Goal: Information Seeking & Learning: Check status

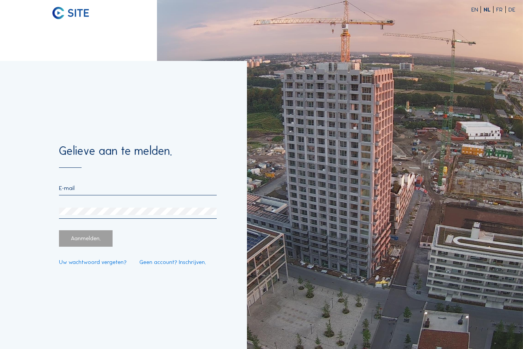
scroll to position [26, 0]
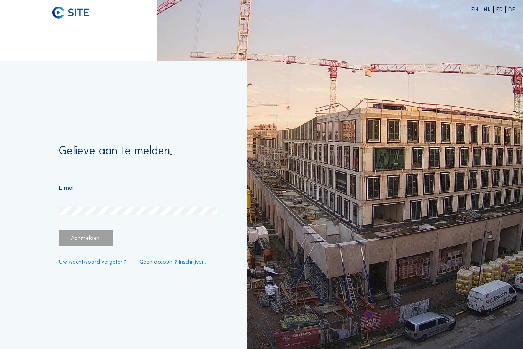
click at [66, 185] on input "email" at bounding box center [138, 188] width 158 height 7
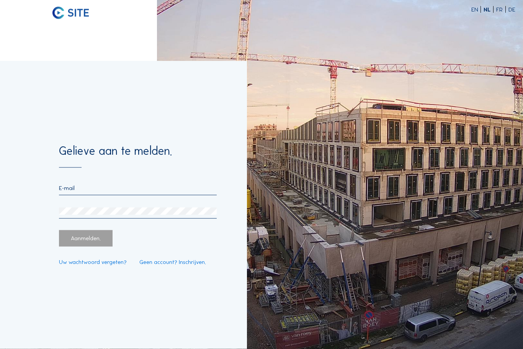
type input "[PERSON_NAME][EMAIL_ADDRESS][DOMAIN_NAME]"
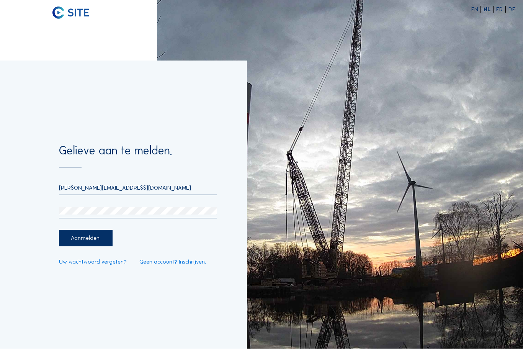
click at [78, 232] on div "Aanmelden." at bounding box center [85, 238] width 53 height 16
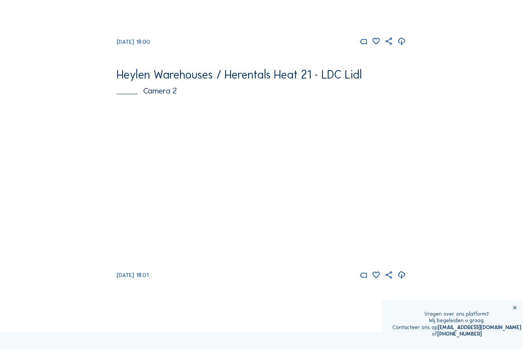
scroll to position [231, 0]
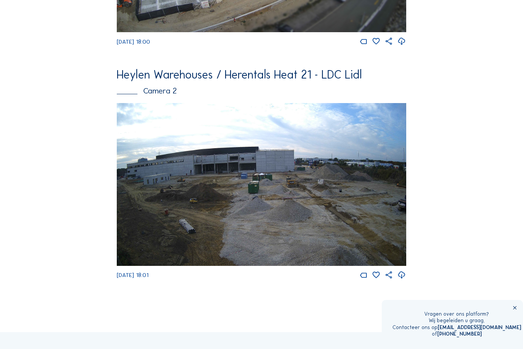
click at [522, 328] on div "Vragen over ons platform? Wij begeleiden u graag. Contacteer ons op [EMAIL_ADDR…" at bounding box center [452, 324] width 141 height 49
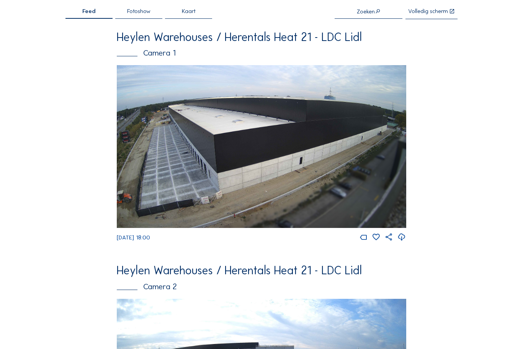
scroll to position [35, 0]
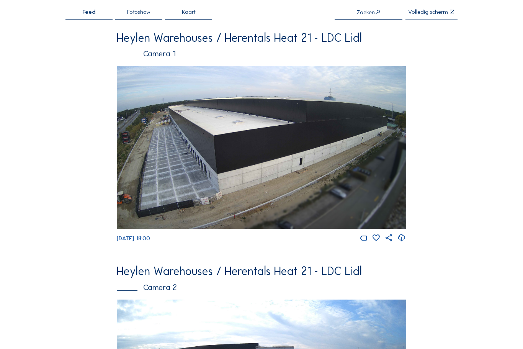
click at [337, 173] on img at bounding box center [261, 147] width 289 height 163
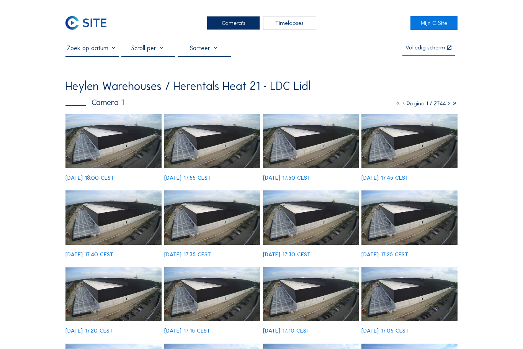
click at [108, 50] on input "text" at bounding box center [91, 48] width 53 height 8
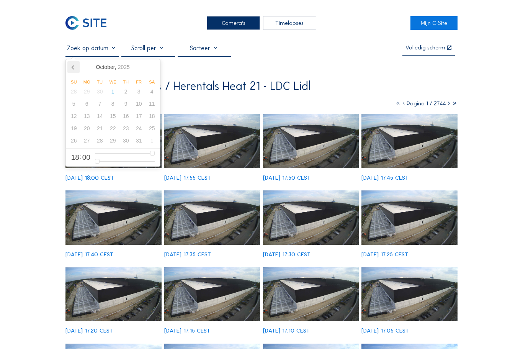
click at [75, 65] on icon at bounding box center [73, 67] width 12 height 12
click at [75, 67] on icon at bounding box center [73, 67] width 12 height 12
click at [72, 67] on icon at bounding box center [73, 67] width 12 height 12
click at [72, 68] on icon at bounding box center [73, 67] width 2 height 4
click at [75, 65] on icon at bounding box center [73, 67] width 12 height 12
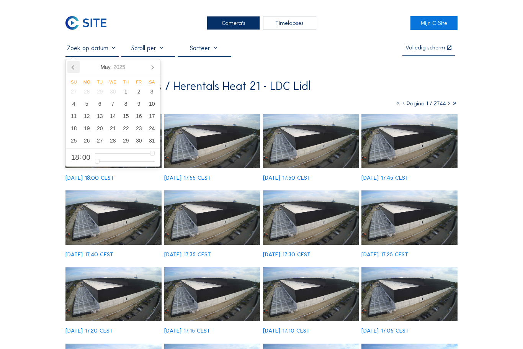
click at [76, 67] on icon at bounding box center [73, 67] width 12 height 12
click at [112, 95] on div "2" at bounding box center [112, 91] width 13 height 12
click at [126, 93] on div "3" at bounding box center [125, 91] width 13 height 12
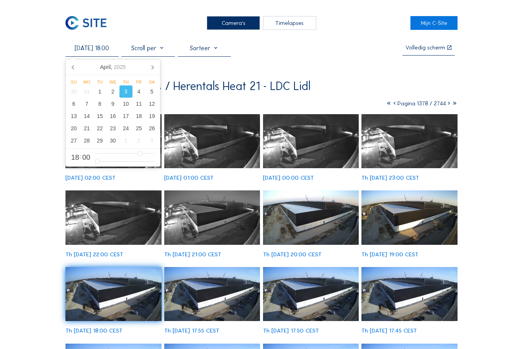
type input "[DATE] 16:00"
type input "16"
type input "[DATE] 15:00"
type input "15"
type input "[DATE] 14:00"
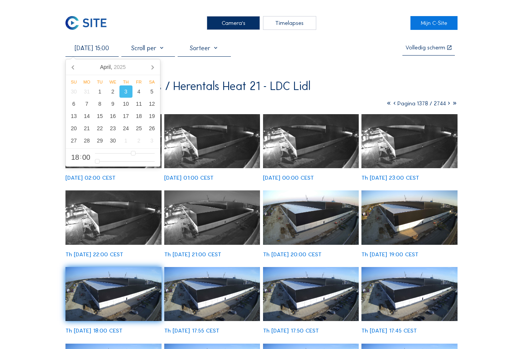
type input "14"
type input "[DATE] 13:00"
type input "13"
type input "[DATE] 12:00"
type input "12"
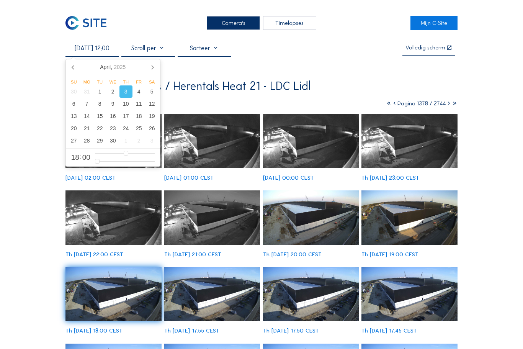
type input "[DATE] 11:00"
type input "11"
type input "[DATE] 10:00"
type input "10"
type input "[DATE] 09:00"
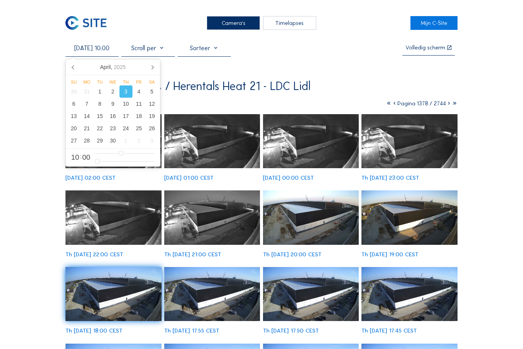
type input "9"
type input "[DATE] 08:00"
type input "8"
type input "[DATE] 07:00"
type input "7"
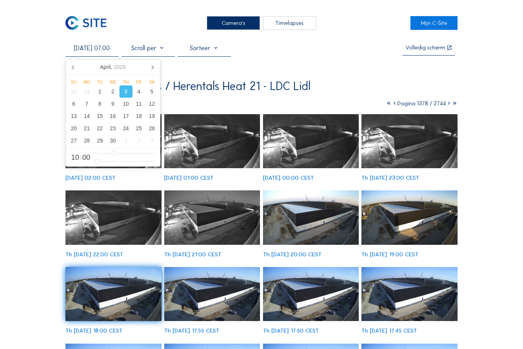
type input "[DATE] 06:00"
type input "6"
type input "[DATE] 05:00"
type input "5"
type input "[DATE] 04:00"
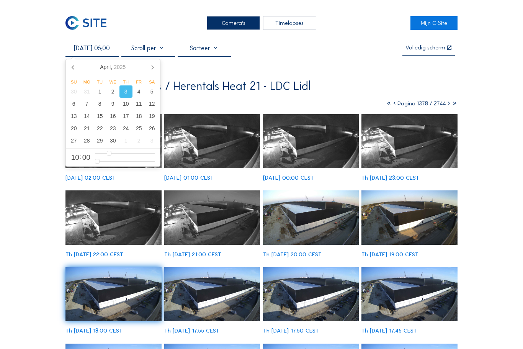
type input "4"
type input "[DATE] 03:00"
type input "3"
type input "[DATE] 02:00"
type input "2"
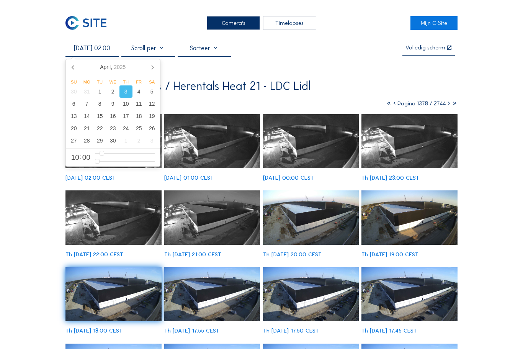
type input "[DATE] 01:00"
type input "1"
type input "[DATE] 00:00"
type input "0"
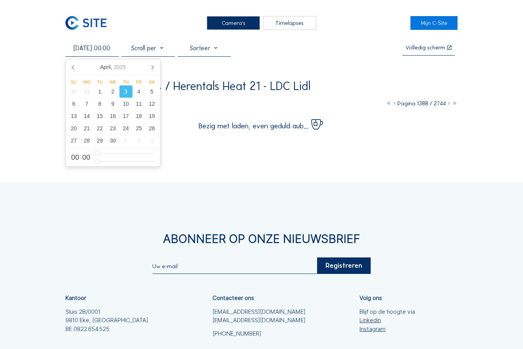
type input "[DATE] 00:01"
type input "1"
type input "[DATE] 00:02"
type input "2"
type input "[DATE] 00:03"
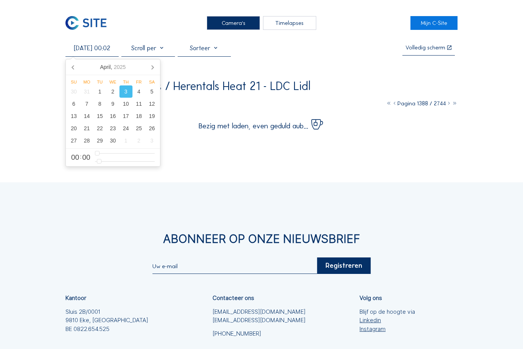
type input "3"
type input "[DATE] 00:05"
type input "5"
type input "[DATE] 00:06"
type input "6"
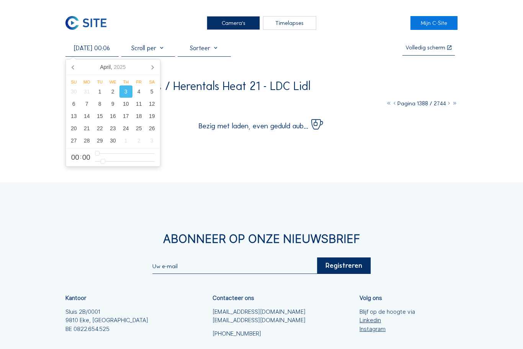
type input "[DATE] 00:08"
type input "8"
type input "[DATE] 00:10"
type input "10"
type input "[DATE] 00:12"
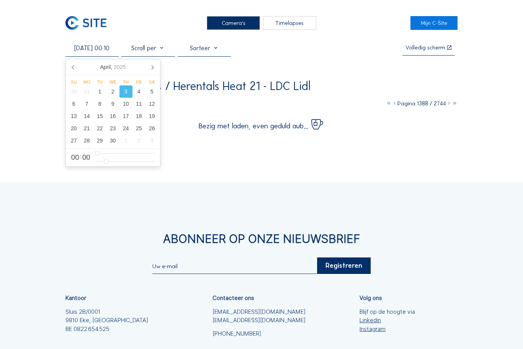
type input "12"
type input "[DATE] 00:14"
type input "14"
type input "[DATE] 00:16"
type input "16"
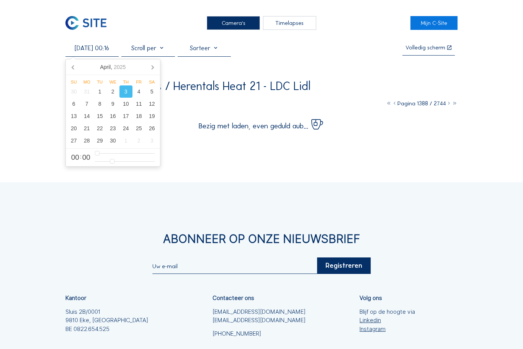
type input "[DATE] 00:19"
type input "19"
type input "[DATE] 00:20"
type input "20"
type input "[DATE] 00:22"
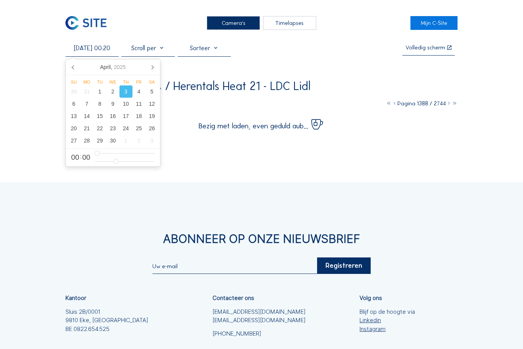
type input "22"
type input "[DATE] 00:23"
type input "23"
type input "[DATE] 00:24"
type input "24"
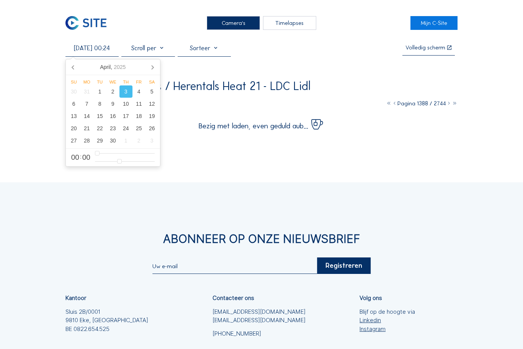
type input "[DATE] 00:25"
type input "25"
type input "[DATE] 00:26"
type input "26"
type input "[DATE] 00:27"
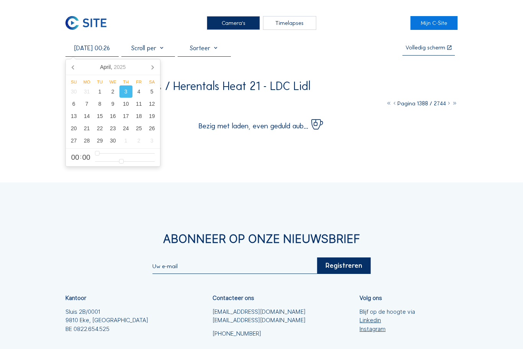
type input "27"
type input "[DATE] 00:28"
type input "28"
type input "[DATE] 00:29"
type input "29"
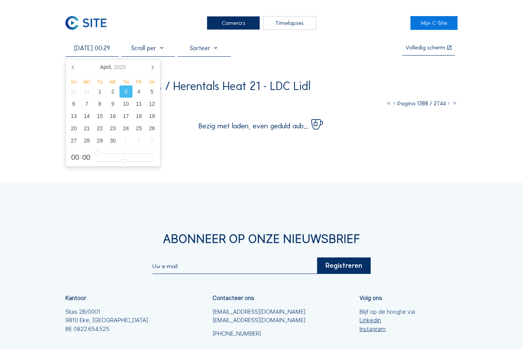
type input "[DATE] 00:30"
type input "30"
type input "[DATE] 00:31"
type input "31"
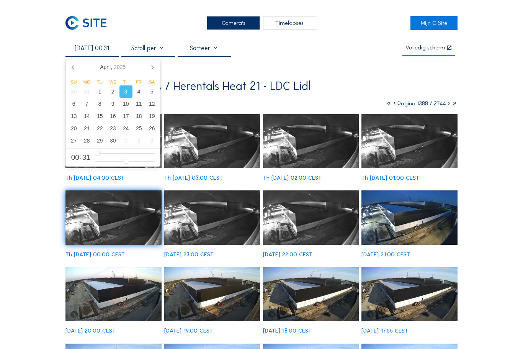
type input "[DATE] 00:36"
type input "36"
type input "[DATE] 00:37"
type input "37"
type input "[DATE] 00:38"
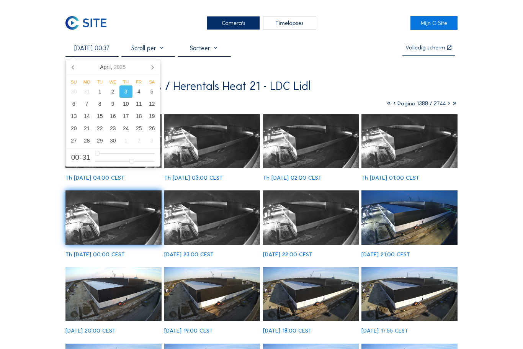
type input "38"
type input "[DATE] 00:39"
type input "39"
type input "[DATE] 00:40"
type input "40"
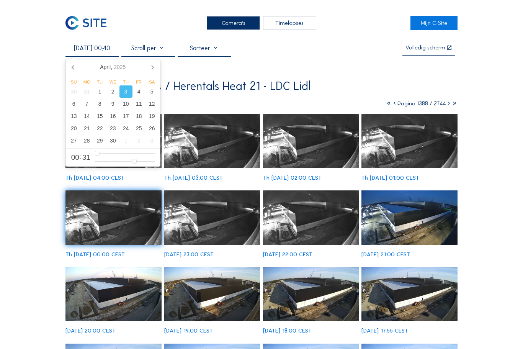
type input "[DATE] 00:41"
type input "41"
type input "[DATE] 00:43"
type input "43"
type input "[DATE] 00:44"
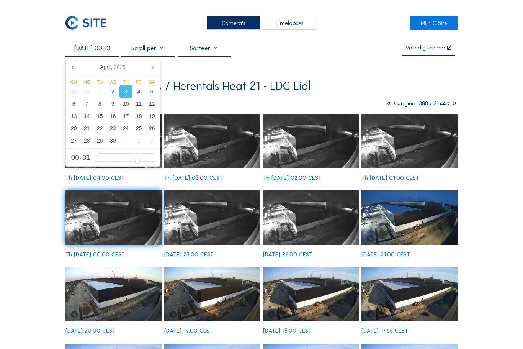
type input "44"
type input "[DATE] 00:45"
type input "45"
type input "[DATE] 00:46"
type input "46"
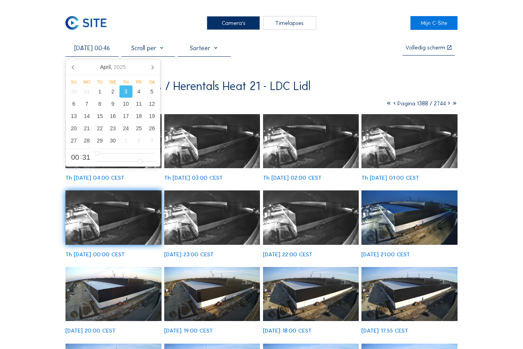
type input "[DATE] 00:48"
type input "48"
type input "[DATE] 00:49"
type input "49"
type input "[DATE] 00:50"
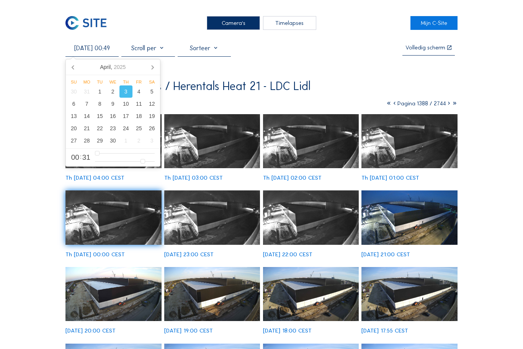
type input "50"
type input "[DATE] 00:51"
type input "51"
type input "[DATE] 00:52"
type input "52"
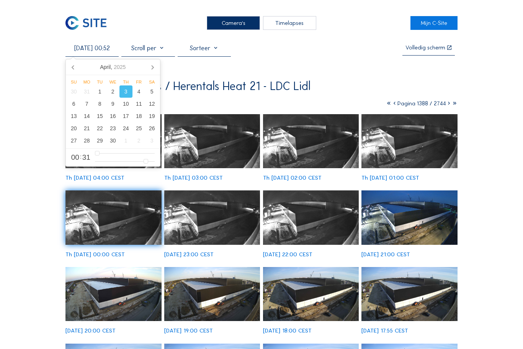
type input "[DATE] 00:53"
type input "53"
type input "[DATE] 00:54"
type input "54"
type input "[DATE] 00:55"
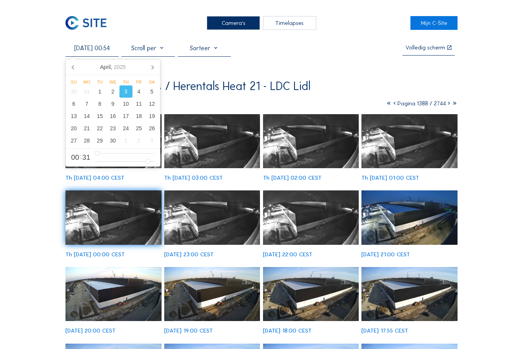
type input "55"
type input "[DATE] 00:56"
type input "56"
type input "[DATE] 00:58"
type input "58"
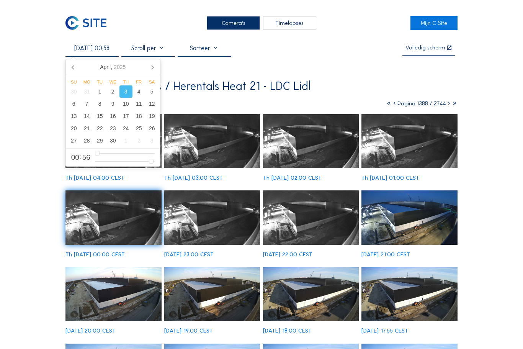
type input "[DATE] 00:59"
type input "59"
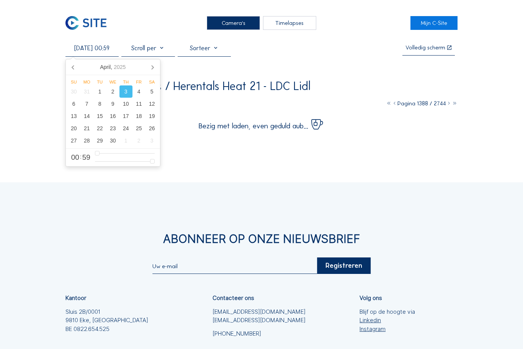
type input "[DATE] 01:59"
type input "1"
type input "[DATE] 02:59"
type input "2"
type input "[DATE] 03:59"
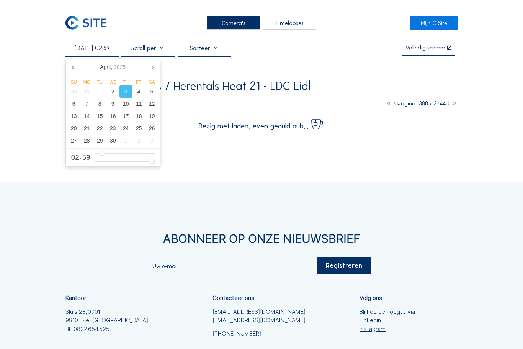
type input "3"
type input "[DATE] 04:59"
type input "4"
type input "[DATE] 05:59"
type input "5"
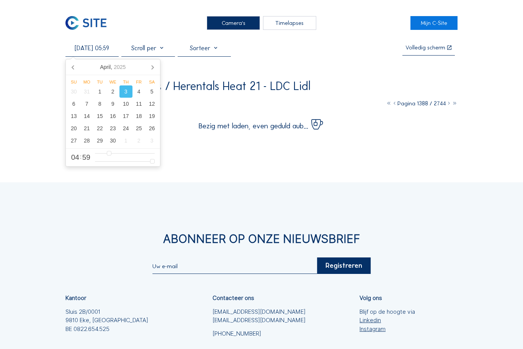
type input "[DATE] 06:59"
type input "6"
type input "[DATE] 07:59"
type input "7"
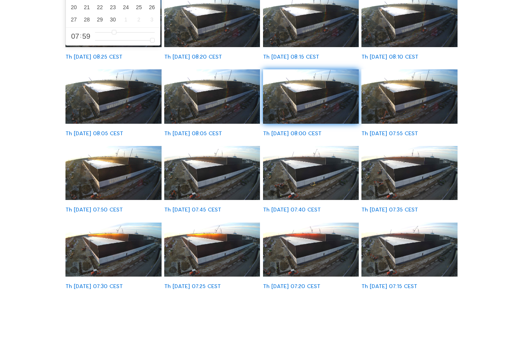
scroll to position [95, 0]
click at [434, 182] on img at bounding box center [409, 199] width 96 height 54
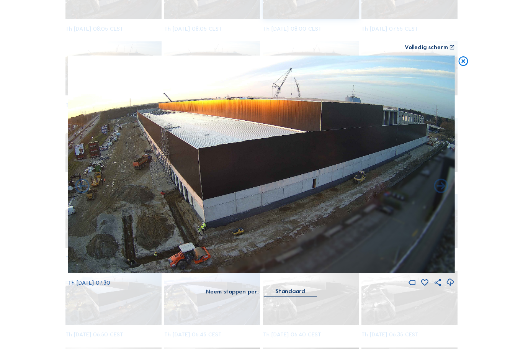
scroll to position [235, 0]
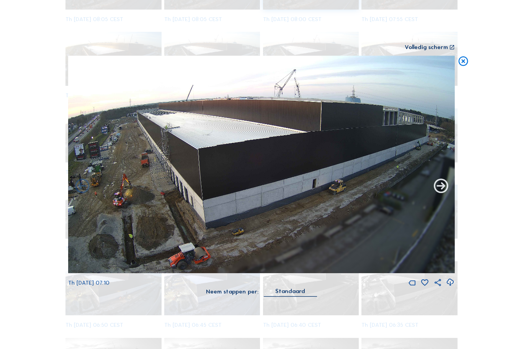
click at [440, 195] on icon at bounding box center [440, 187] width 17 height 18
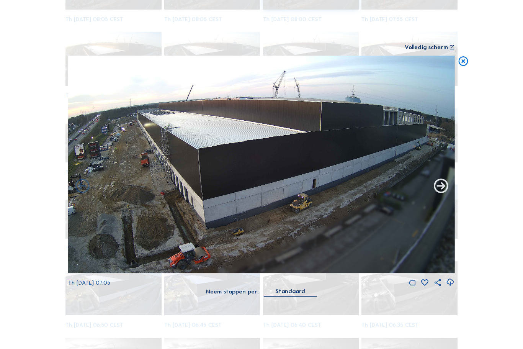
click at [440, 195] on icon at bounding box center [440, 187] width 17 height 18
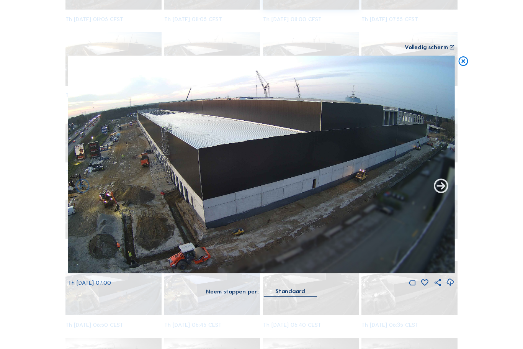
click at [441, 195] on icon at bounding box center [440, 187] width 17 height 18
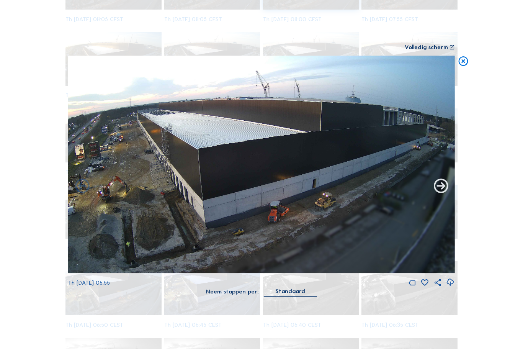
click at [442, 195] on icon at bounding box center [440, 187] width 17 height 18
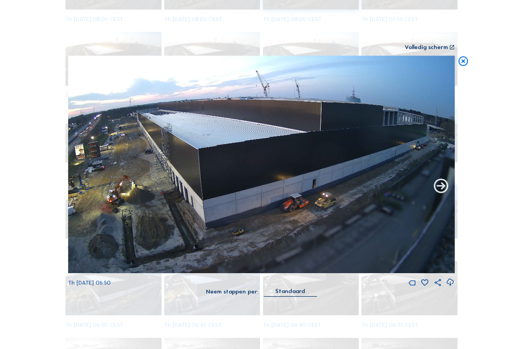
click at [439, 195] on icon at bounding box center [440, 187] width 17 height 18
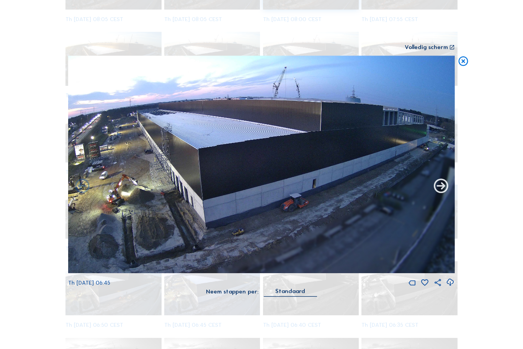
click at [440, 195] on icon at bounding box center [440, 187] width 17 height 18
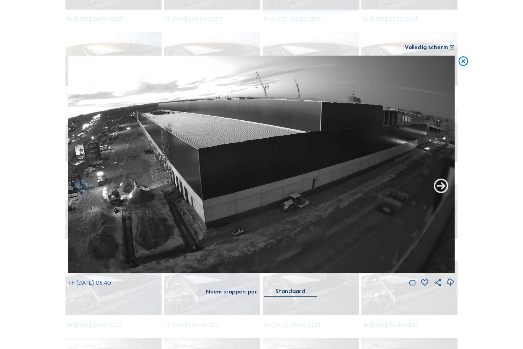
click at [440, 195] on icon at bounding box center [440, 187] width 17 height 18
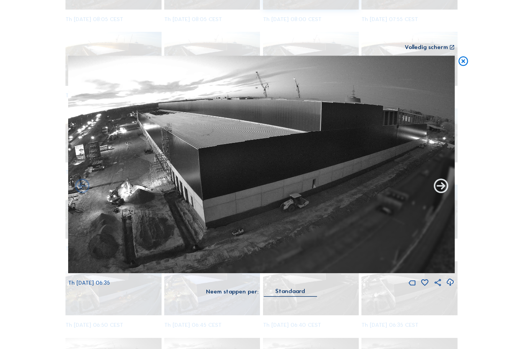
click at [439, 195] on icon at bounding box center [440, 187] width 17 height 18
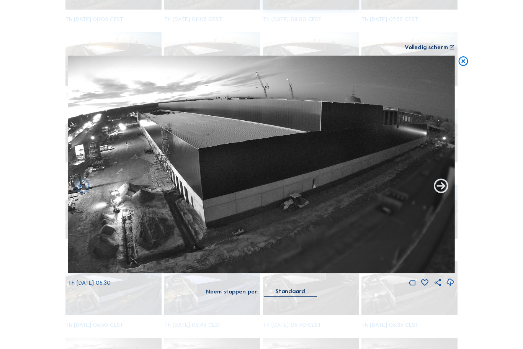
click at [441, 195] on icon at bounding box center [440, 187] width 17 height 18
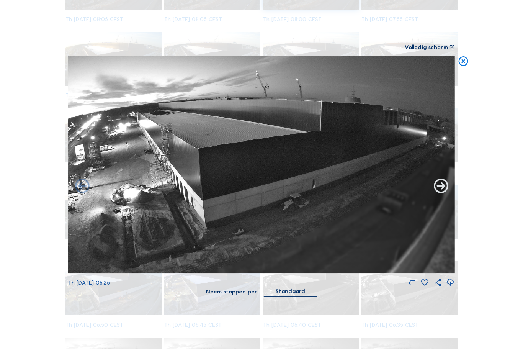
click at [440, 195] on icon at bounding box center [440, 187] width 17 height 18
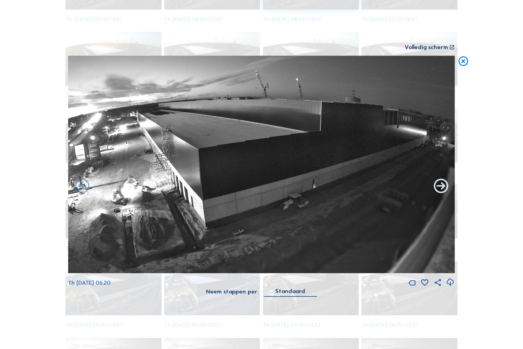
click at [440, 195] on icon at bounding box center [440, 187] width 17 height 18
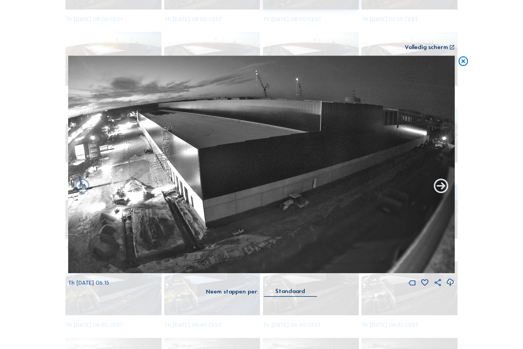
click at [439, 195] on icon at bounding box center [440, 187] width 17 height 18
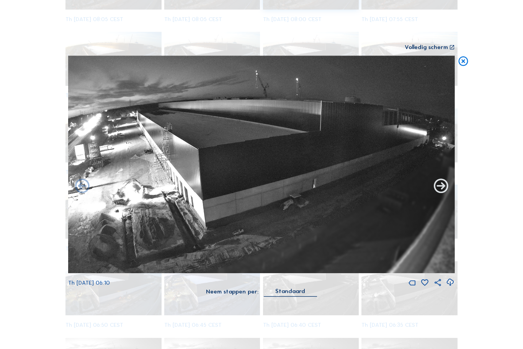
click at [438, 195] on icon at bounding box center [440, 187] width 17 height 18
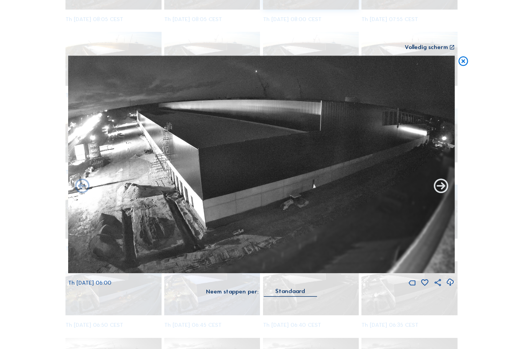
click at [440, 195] on icon at bounding box center [440, 187] width 17 height 18
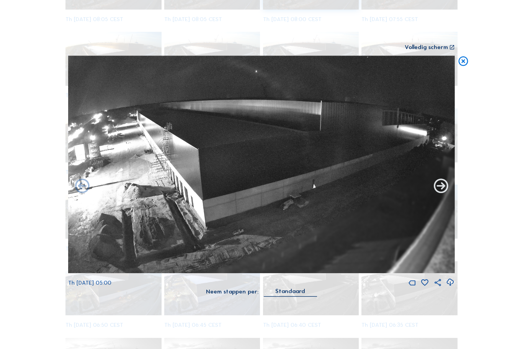
click at [440, 195] on icon at bounding box center [440, 187] width 17 height 18
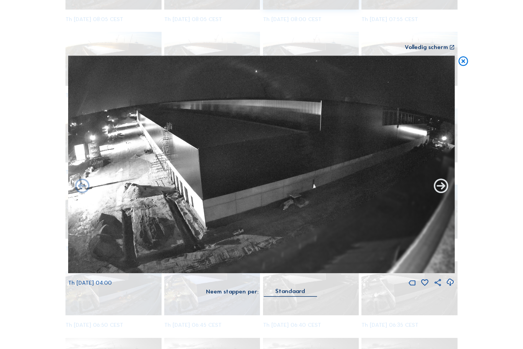
click at [441, 195] on icon at bounding box center [440, 187] width 17 height 18
click at [444, 195] on icon at bounding box center [440, 187] width 17 height 18
click at [445, 195] on icon at bounding box center [440, 187] width 17 height 18
click at [446, 195] on icon at bounding box center [440, 187] width 17 height 18
click at [445, 195] on icon at bounding box center [440, 187] width 17 height 18
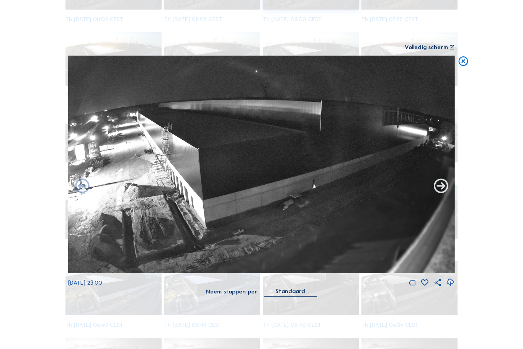
click at [445, 195] on icon at bounding box center [440, 187] width 17 height 18
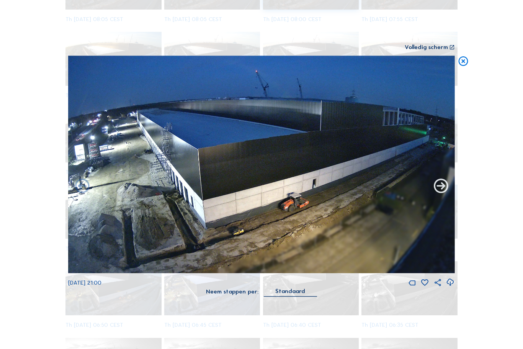
click at [444, 195] on icon at bounding box center [440, 187] width 17 height 18
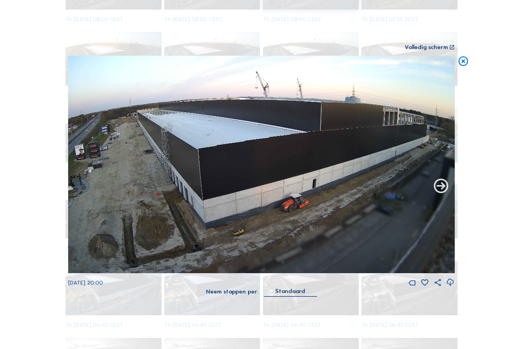
click at [443, 195] on icon at bounding box center [440, 187] width 17 height 18
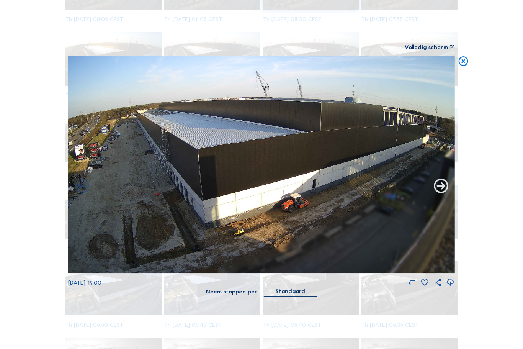
click at [443, 195] on icon at bounding box center [440, 187] width 17 height 18
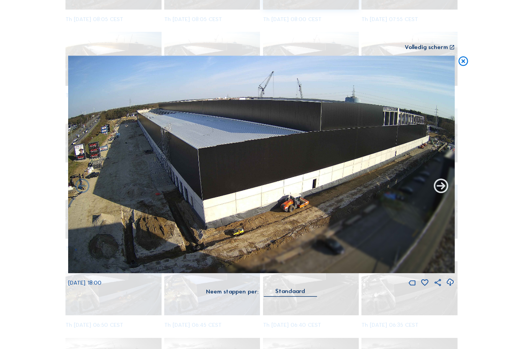
click at [444, 195] on icon at bounding box center [440, 187] width 17 height 18
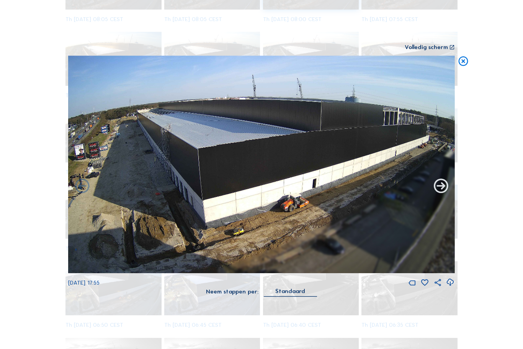
click at [443, 195] on icon at bounding box center [440, 187] width 17 height 18
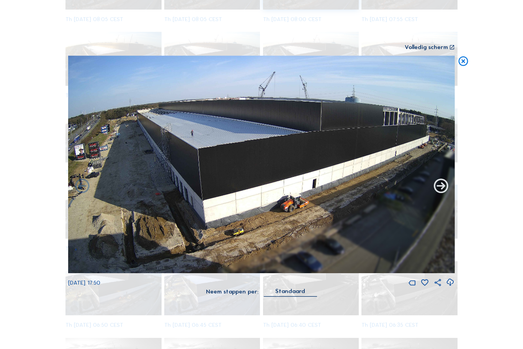
click at [444, 195] on icon at bounding box center [440, 187] width 17 height 18
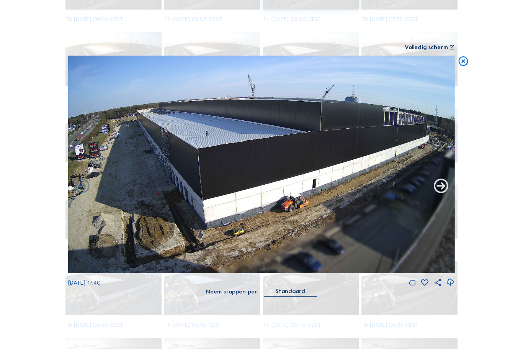
click at [445, 195] on icon at bounding box center [440, 187] width 17 height 18
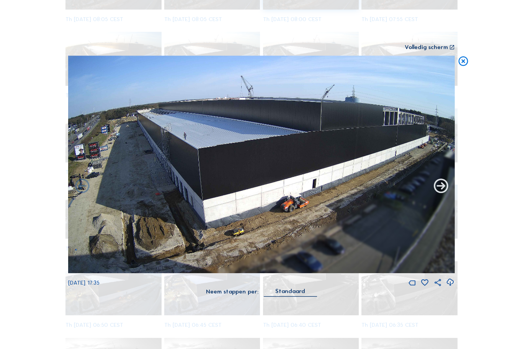
click at [446, 195] on icon at bounding box center [440, 187] width 17 height 18
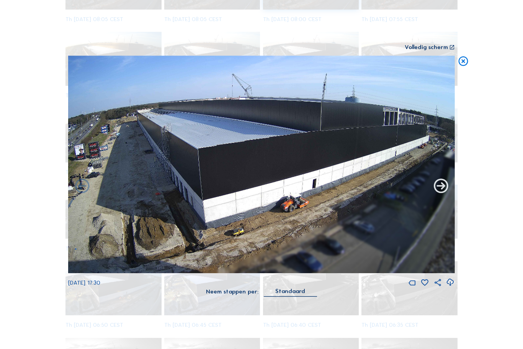
click at [445, 195] on icon at bounding box center [440, 187] width 17 height 18
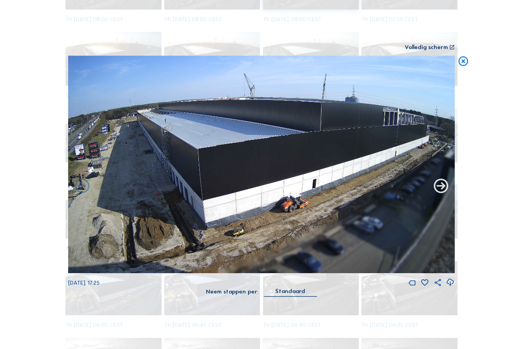
click at [447, 195] on icon at bounding box center [440, 187] width 17 height 18
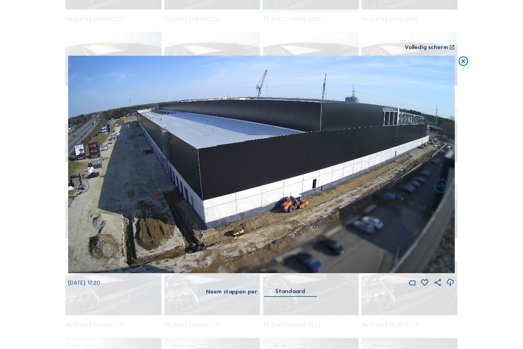
click at [464, 67] on icon at bounding box center [463, 62] width 11 height 12
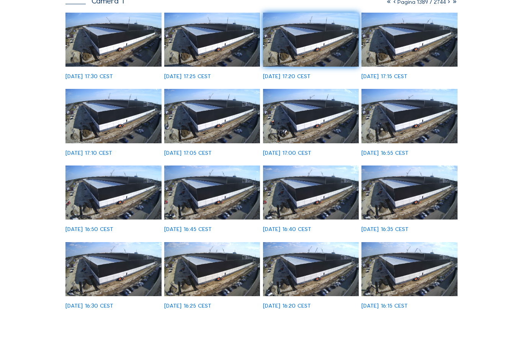
scroll to position [0, 0]
